Goal: Information Seeking & Learning: Learn about a topic

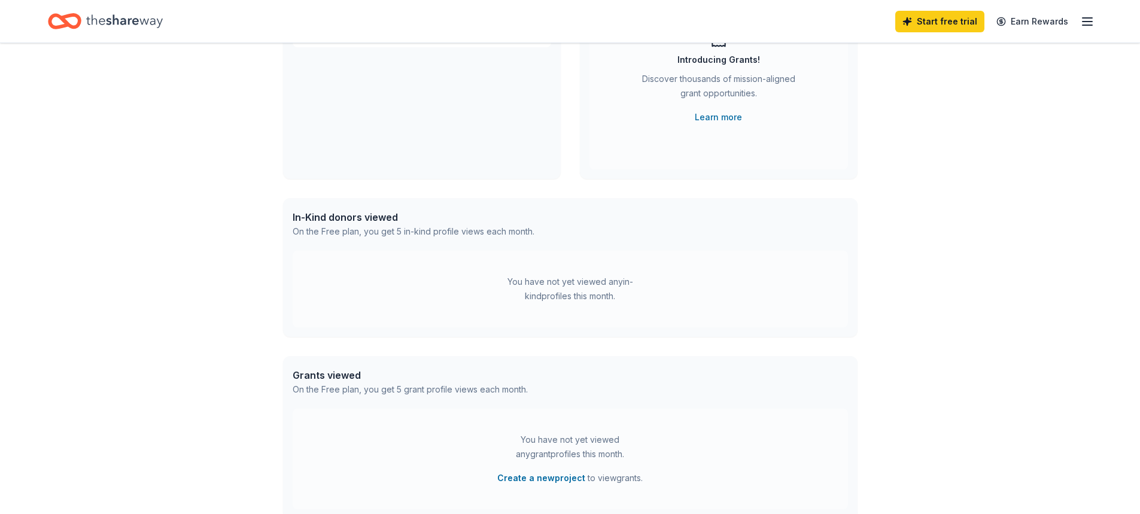
scroll to position [180, 0]
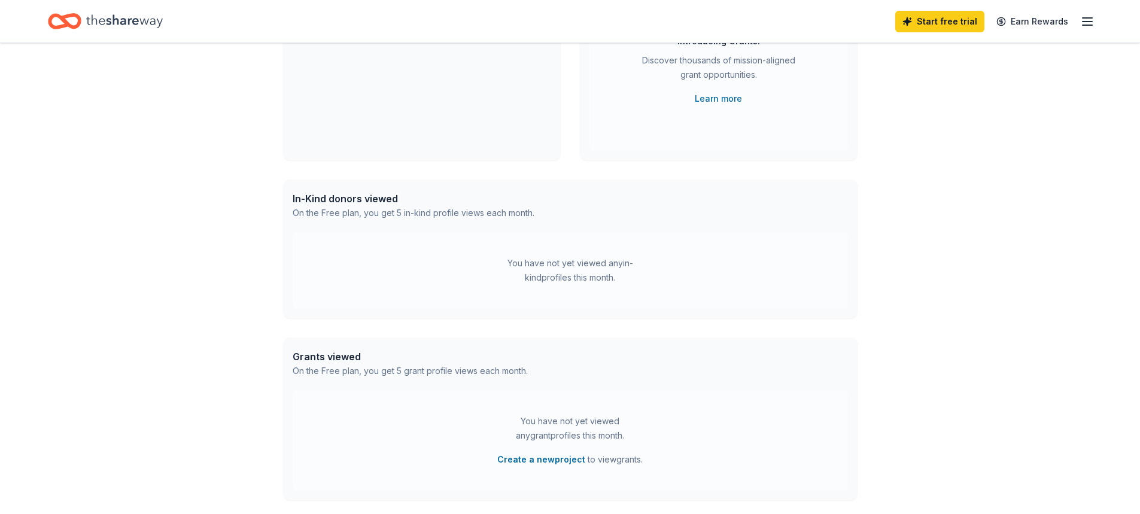
click at [494, 222] on div "In-Kind donors viewed On the Free plan, you get 5 in-kind profile views each mo…" at bounding box center [570, 206] width 574 height 53
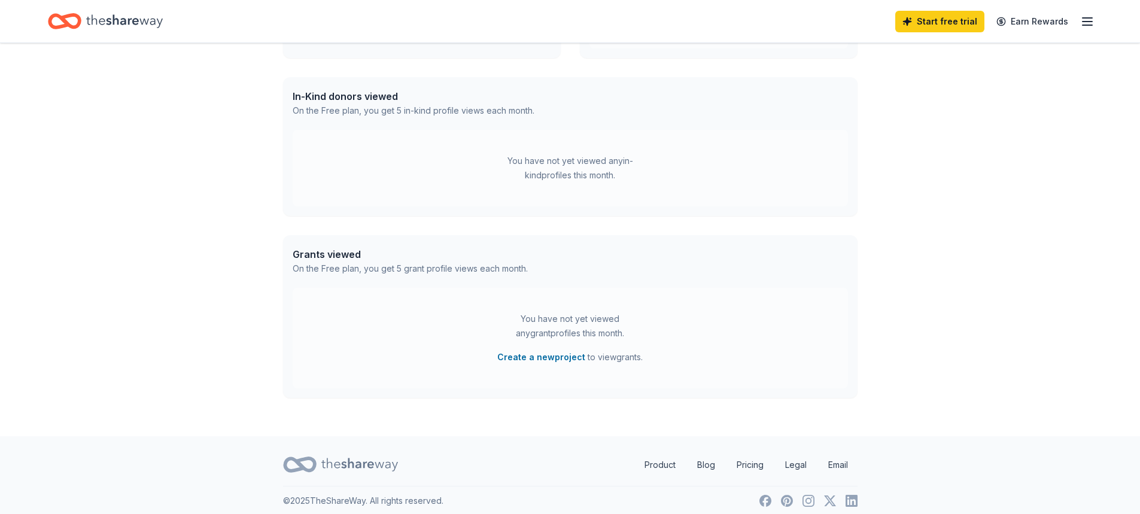
scroll to position [290, 0]
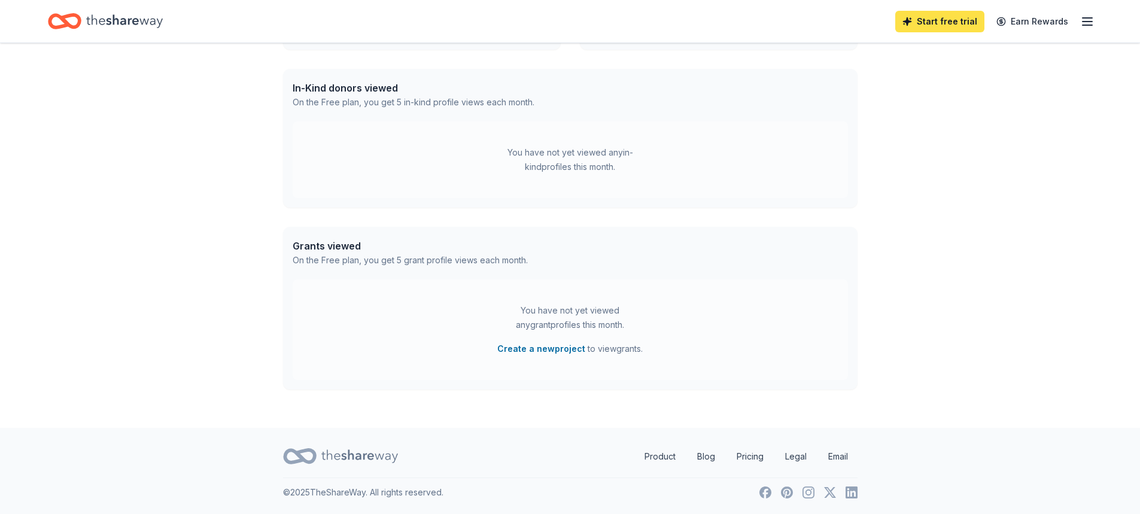
click at [956, 16] on link "Start free trial" at bounding box center [939, 22] width 89 height 22
click at [942, 23] on link "Start free trial" at bounding box center [939, 22] width 89 height 22
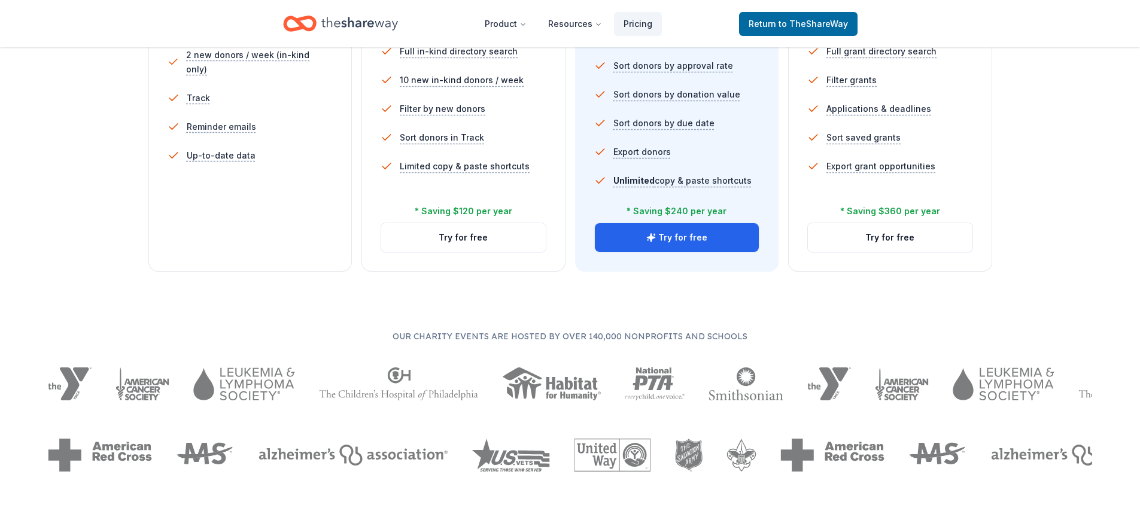
scroll to position [299, 0]
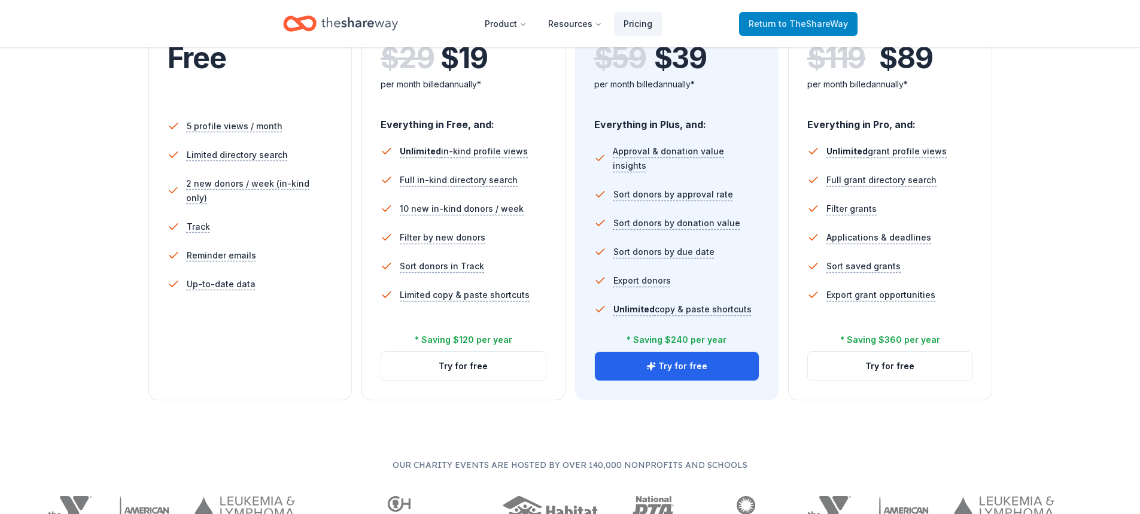
click at [780, 19] on span "Return to TheShareWay" at bounding box center [798, 24] width 99 height 14
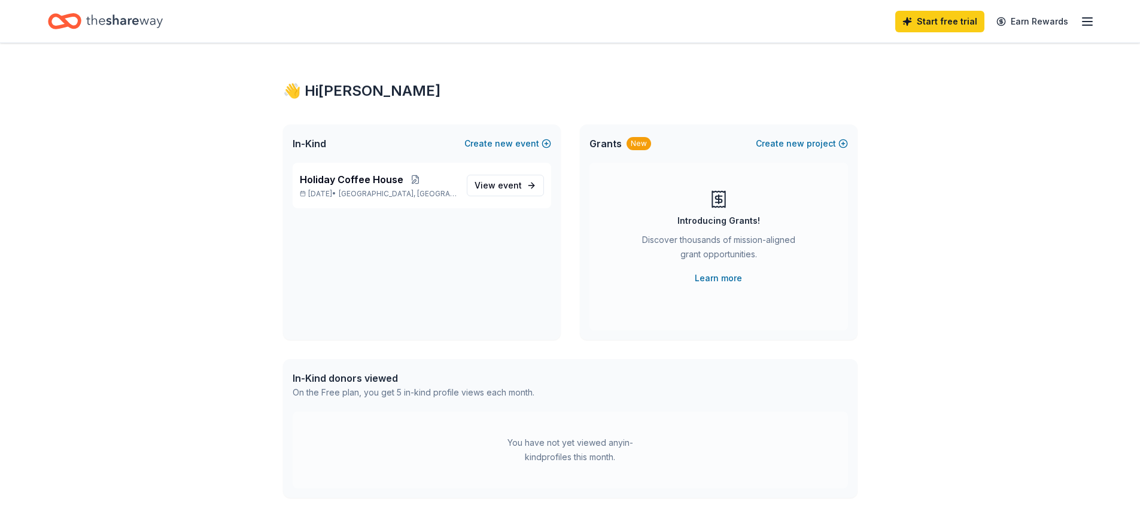
click at [149, 23] on icon "Home" at bounding box center [124, 21] width 77 height 25
click at [97, 17] on icon "Home" at bounding box center [124, 21] width 77 height 25
click at [98, 17] on icon "Home" at bounding box center [124, 21] width 77 height 25
click at [1084, 20] on icon "button" at bounding box center [1087, 21] width 14 height 14
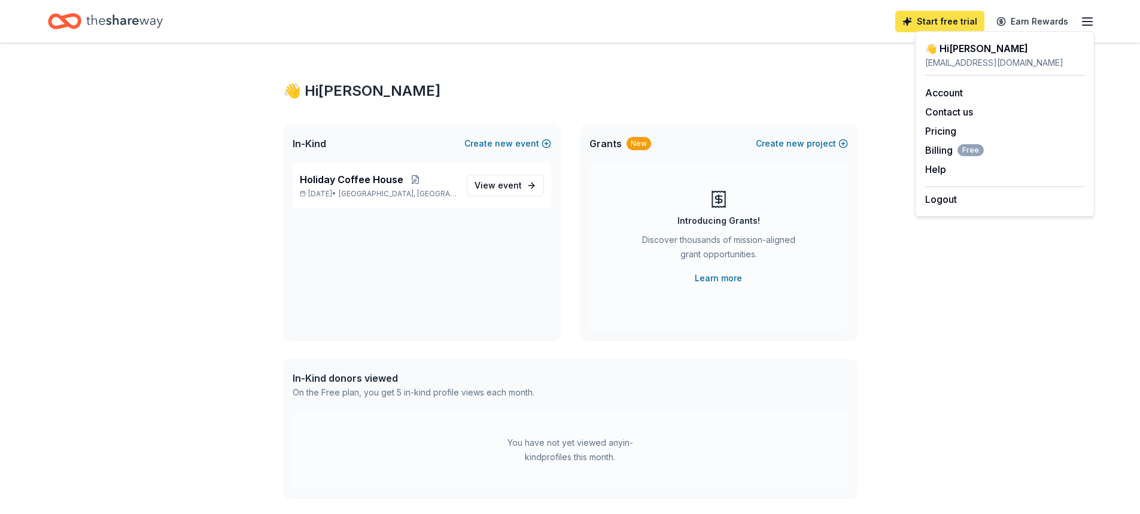
click at [963, 20] on link "Start free trial" at bounding box center [939, 22] width 89 height 22
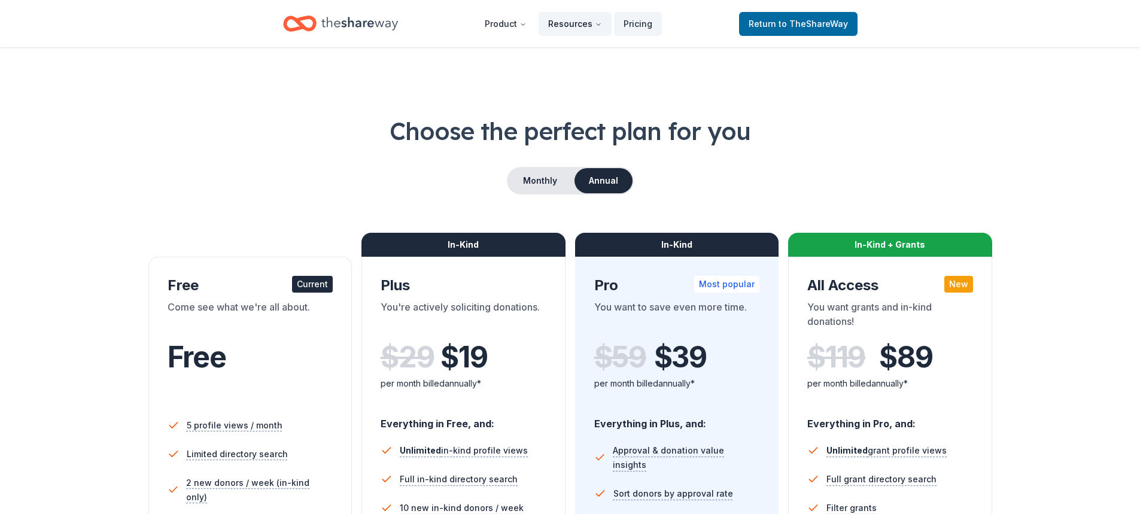
click at [577, 25] on button "Resources" at bounding box center [575, 24] width 73 height 24
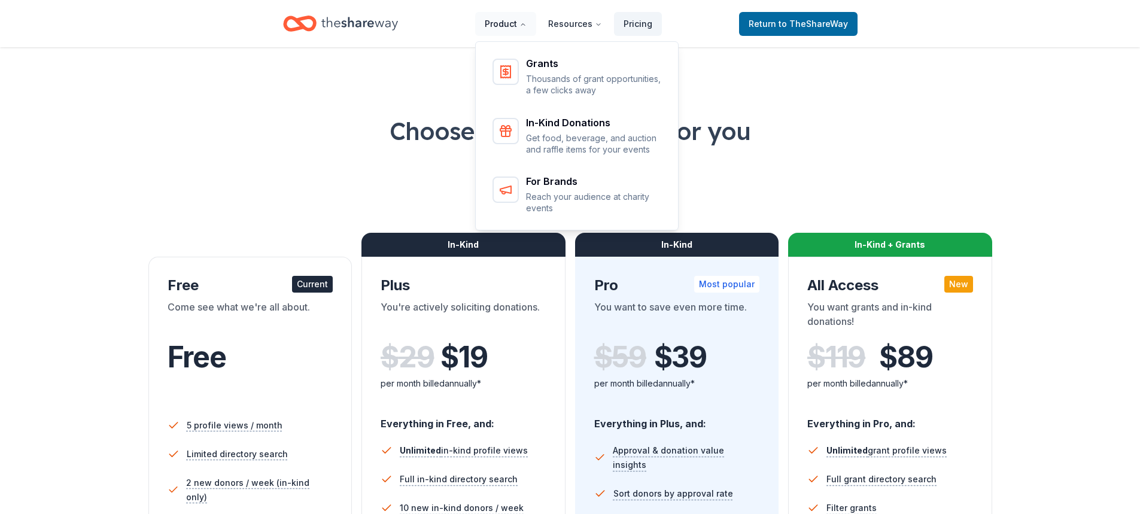
click at [512, 26] on button "Product" at bounding box center [505, 24] width 61 height 24
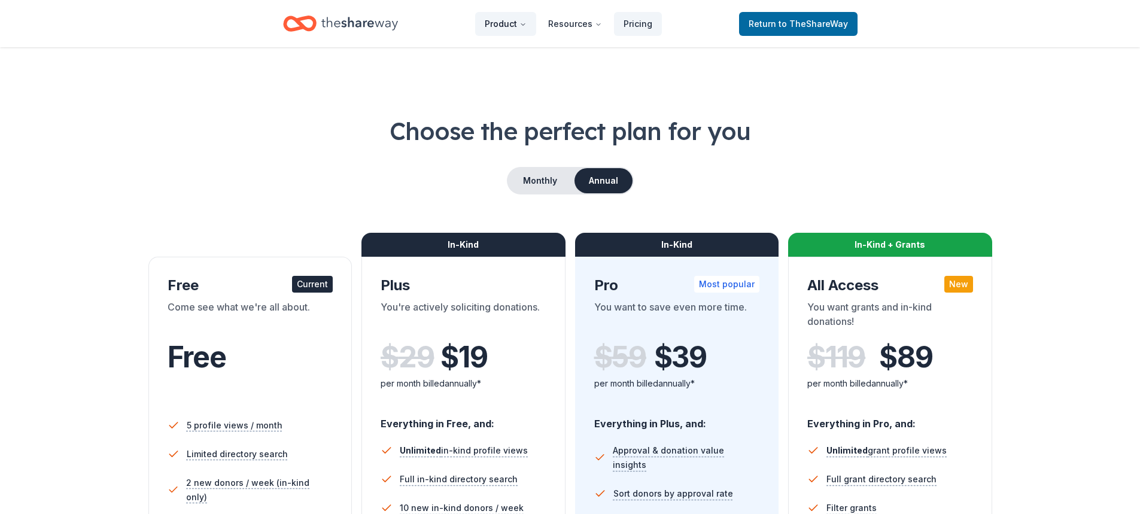
click at [512, 26] on button "Product" at bounding box center [505, 24] width 61 height 24
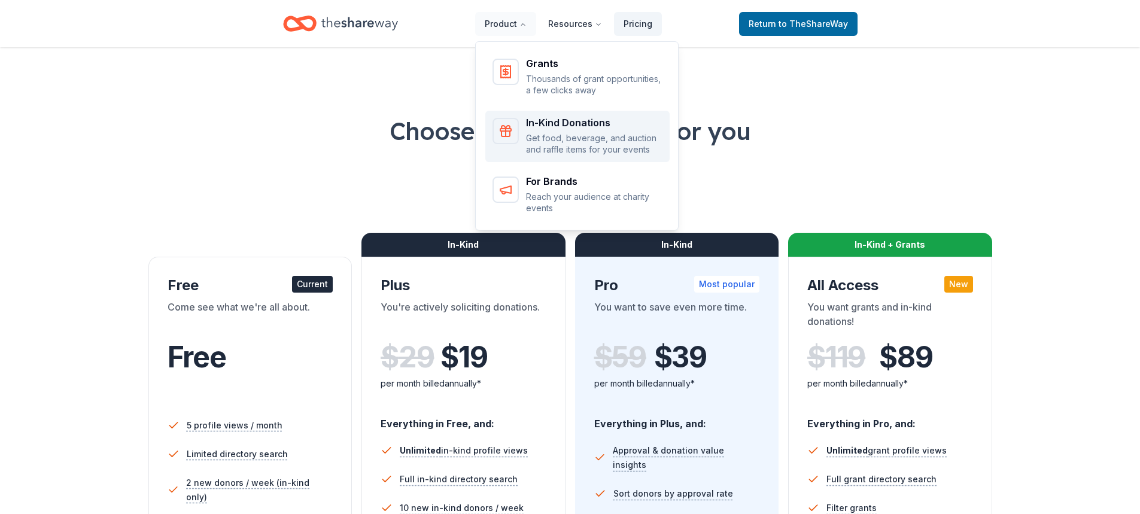
click at [530, 144] on p "Get food, beverage, and auction and raffle items for your events" at bounding box center [594, 143] width 136 height 23
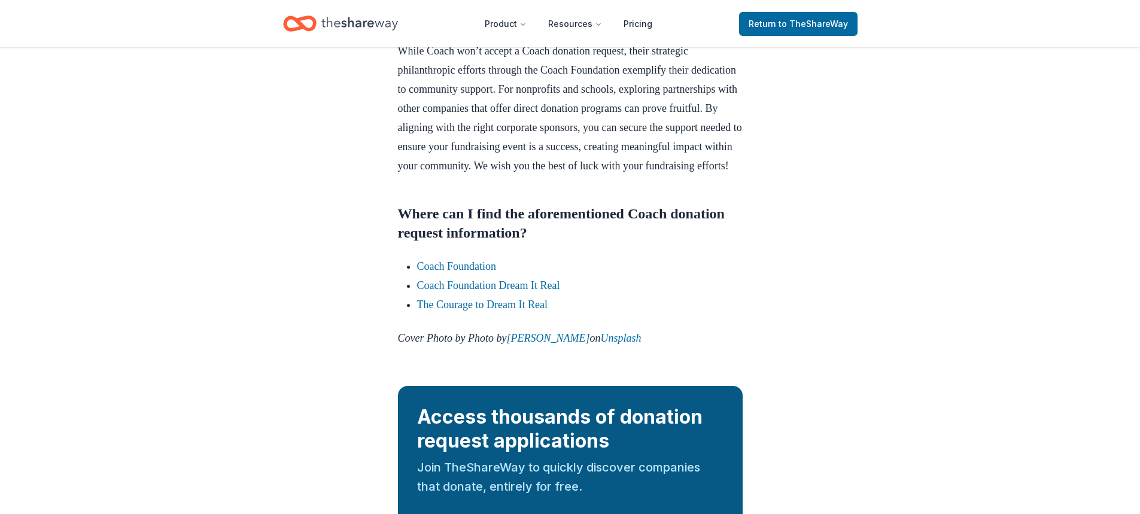
scroll to position [1077, 0]
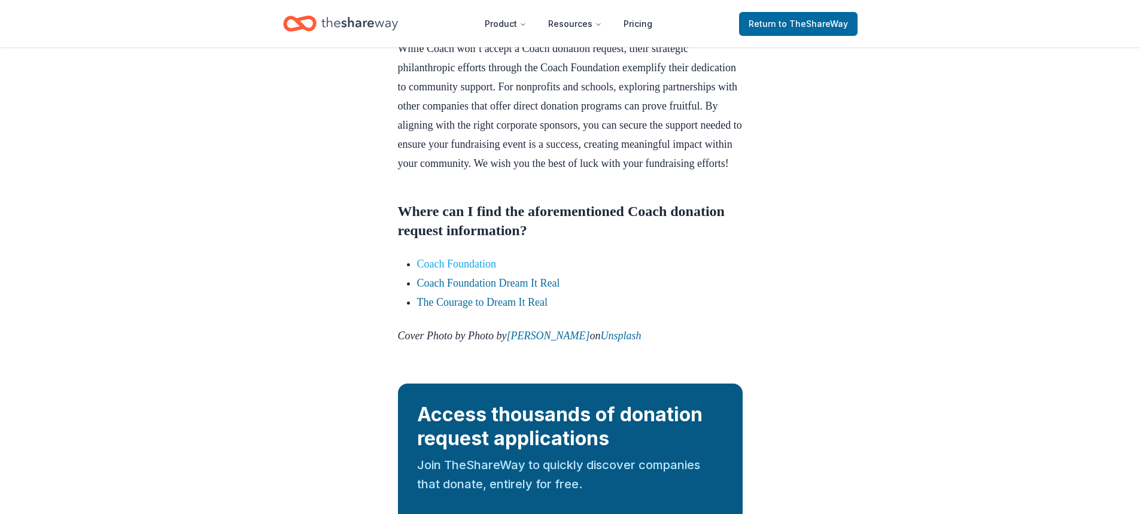
click at [464, 270] on link "Coach Foundation" at bounding box center [457, 264] width 80 height 12
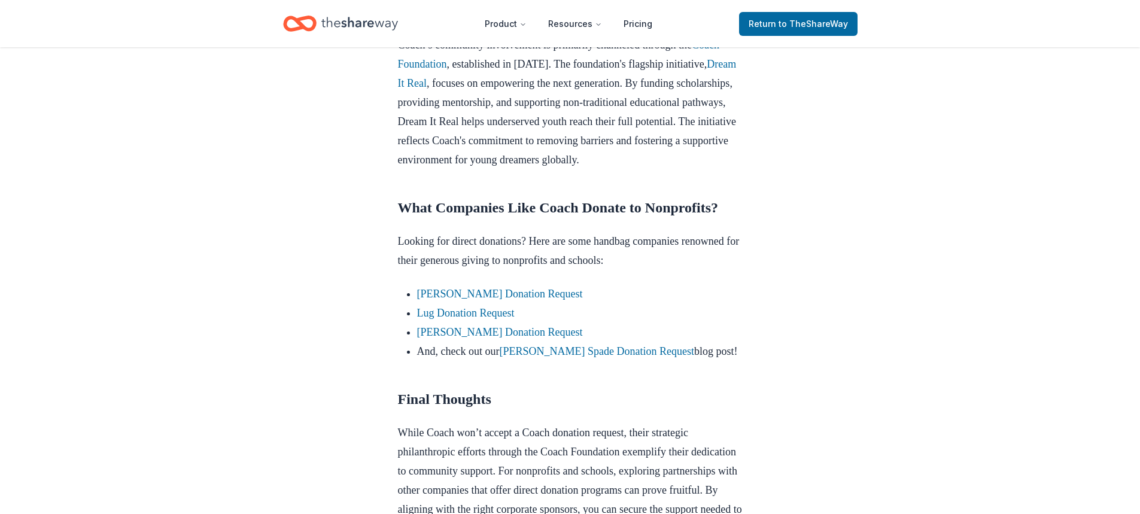
scroll to position [658, 0]
